Goal: Information Seeking & Learning: Check status

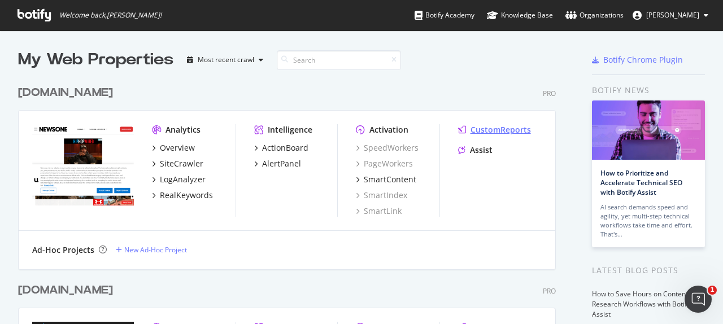
click at [488, 132] on div "CustomReports" at bounding box center [500, 129] width 60 height 11
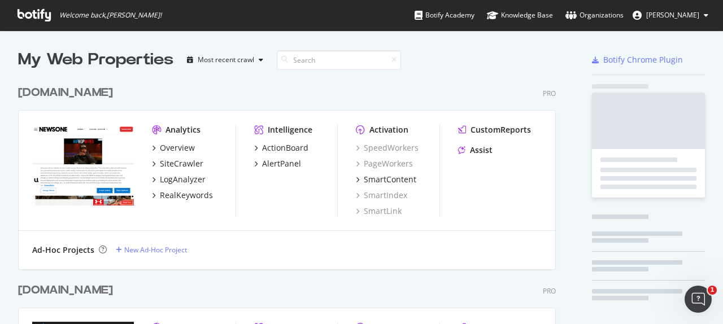
scroll to position [324, 723]
